Goal: Task Accomplishment & Management: Manage account settings

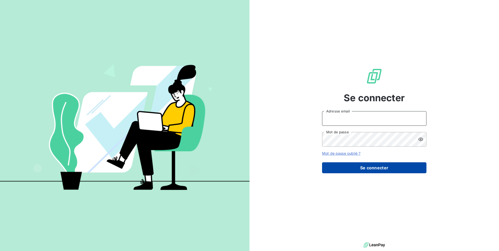
type input "raf@groupelumax.com"
click at [423, 169] on button "Se connecter" at bounding box center [374, 167] width 104 height 11
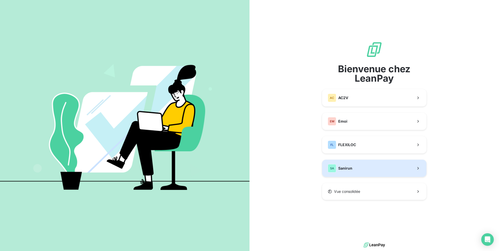
click at [342, 168] on span "Sanirun" at bounding box center [345, 168] width 14 height 5
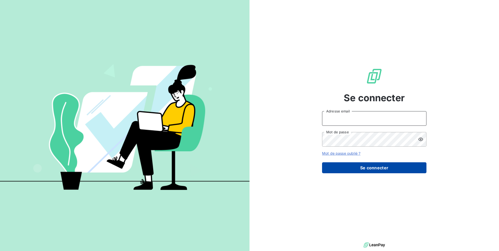
type input "raf@groupelumax.com"
click at [377, 168] on button "Se connecter" at bounding box center [374, 167] width 104 height 11
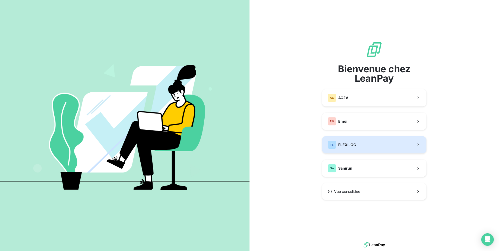
click at [339, 146] on span "FLEXILOC" at bounding box center [347, 144] width 18 height 5
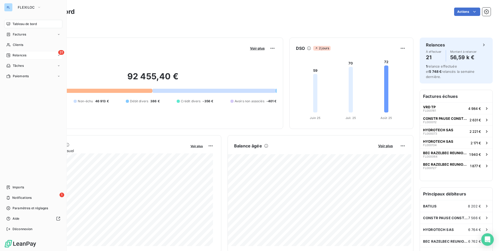
click at [21, 54] on span "Relances" at bounding box center [20, 55] width 14 height 5
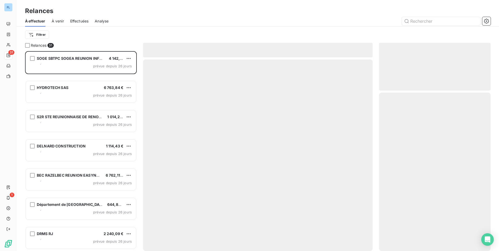
scroll to position [196, 108]
click at [487, 22] on icon "button" at bounding box center [486, 21] width 5 height 5
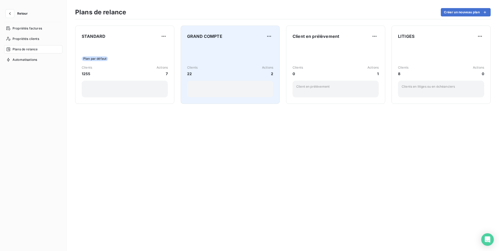
click at [230, 47] on div "Clients 22 Actions 2" at bounding box center [230, 71] width 86 height 53
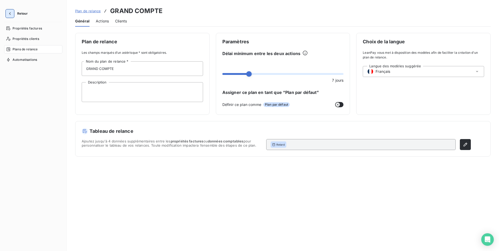
click at [10, 13] on icon "button" at bounding box center [10, 13] width 2 height 3
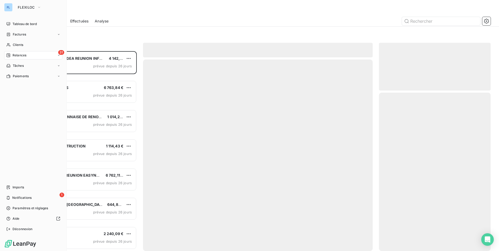
scroll to position [196, 108]
click at [17, 22] on span "Tableau de bord" at bounding box center [25, 24] width 24 height 5
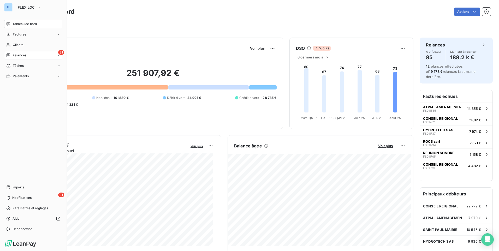
click at [19, 55] on span "Relances" at bounding box center [20, 55] width 14 height 5
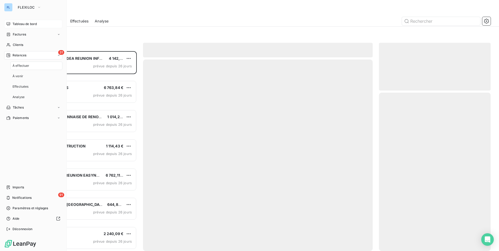
scroll to position [196, 108]
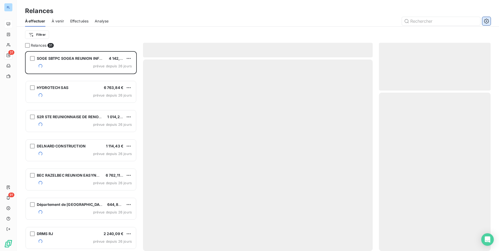
click at [488, 24] on button "button" at bounding box center [486, 21] width 8 height 8
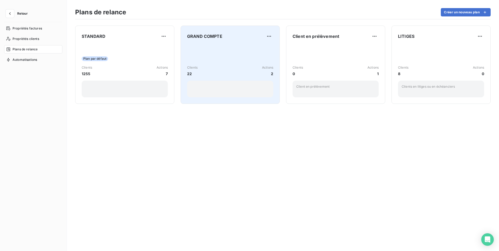
click at [206, 41] on div "GRAND COMPTE Clients 22 Actions 2" at bounding box center [230, 64] width 86 height 65
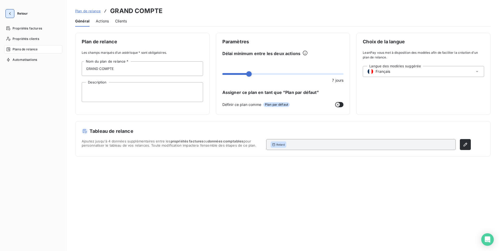
click at [9, 17] on button "button" at bounding box center [10, 13] width 8 height 8
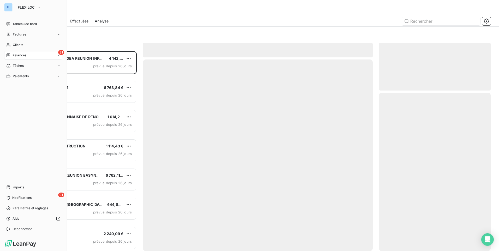
scroll to position [196, 108]
click at [22, 25] on span "Tableau de bord" at bounding box center [25, 24] width 24 height 5
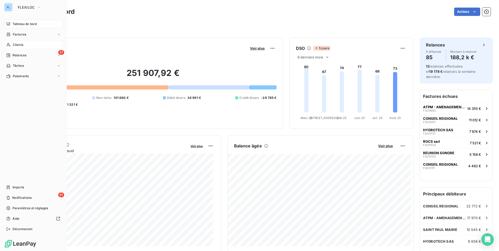
click at [16, 47] on span "Clients" at bounding box center [18, 45] width 10 height 5
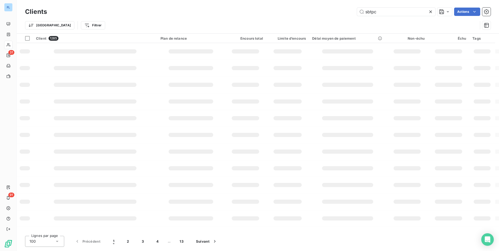
type input "sbtpc"
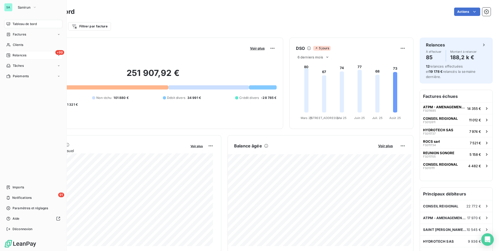
click at [34, 56] on div "+99 Relances" at bounding box center [33, 55] width 58 height 8
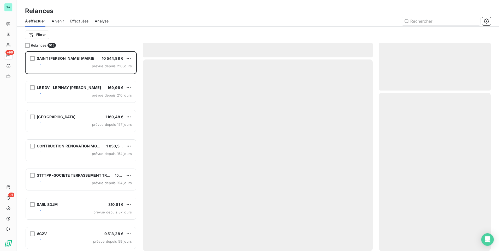
scroll to position [196, 108]
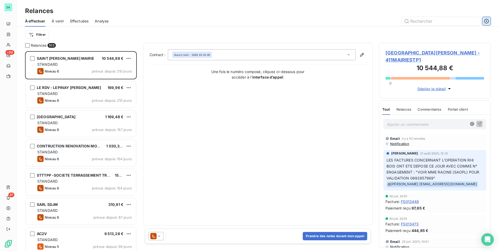
click at [488, 22] on icon "button" at bounding box center [486, 21] width 5 height 5
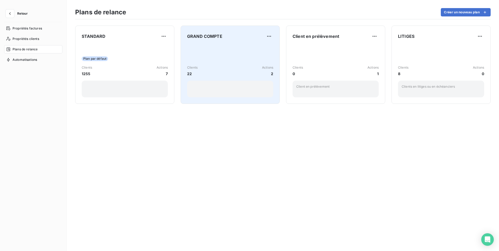
click at [243, 58] on div "Clients 22 Actions 2" at bounding box center [230, 71] width 86 height 53
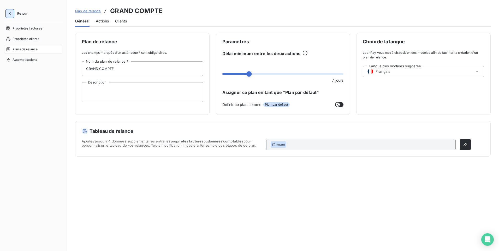
click at [10, 14] on icon "button" at bounding box center [9, 13] width 5 height 5
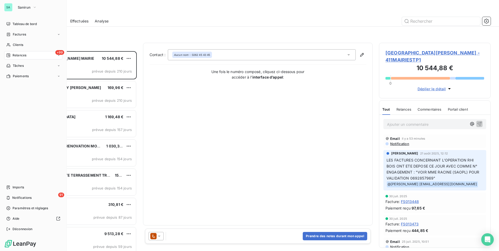
scroll to position [196, 108]
click at [37, 56] on div "+99 Relances" at bounding box center [33, 55] width 58 height 8
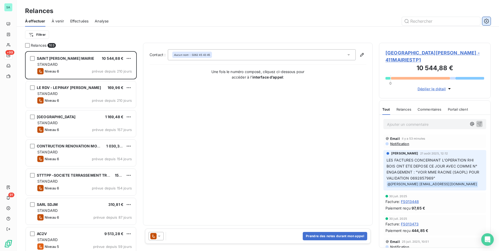
click at [487, 21] on icon "button" at bounding box center [486, 20] width 1 height 1
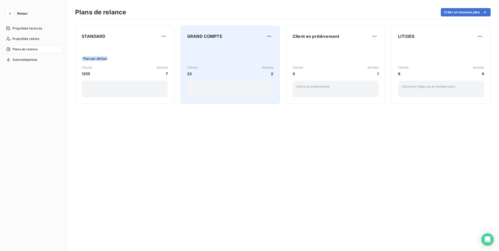
click at [222, 47] on div "Clients 22 Actions 2" at bounding box center [230, 71] width 86 height 53
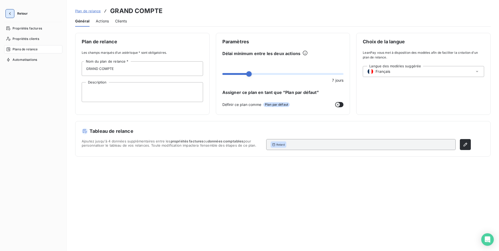
click at [14, 13] on button "button" at bounding box center [10, 13] width 8 height 8
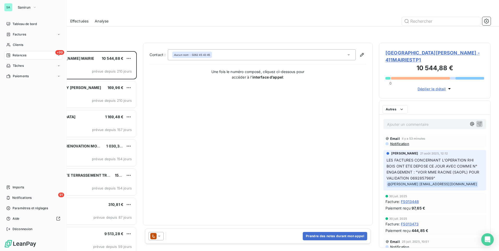
scroll to position [196, 108]
